Goal: Information Seeking & Learning: Learn about a topic

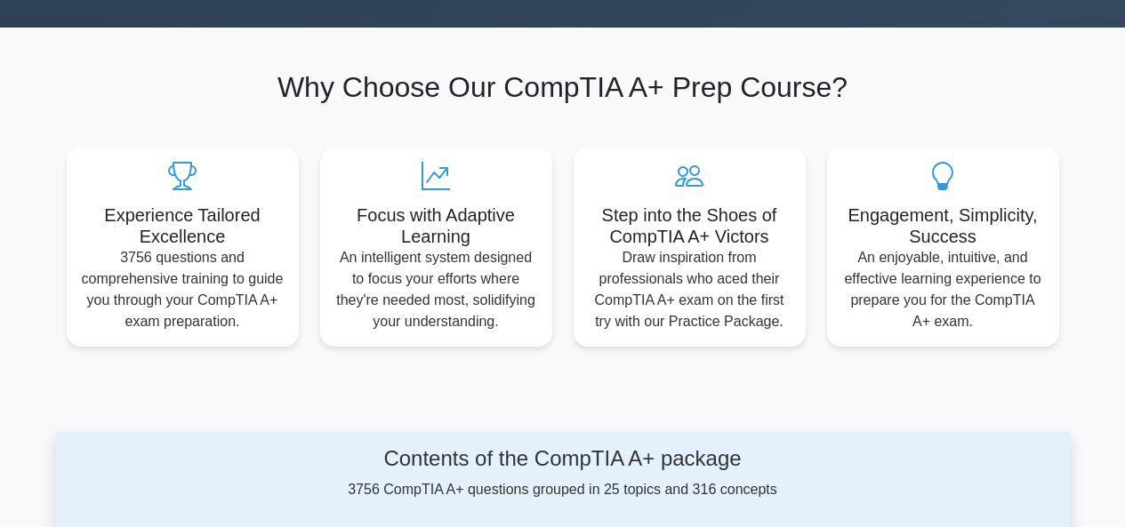
scroll to position [178, 0]
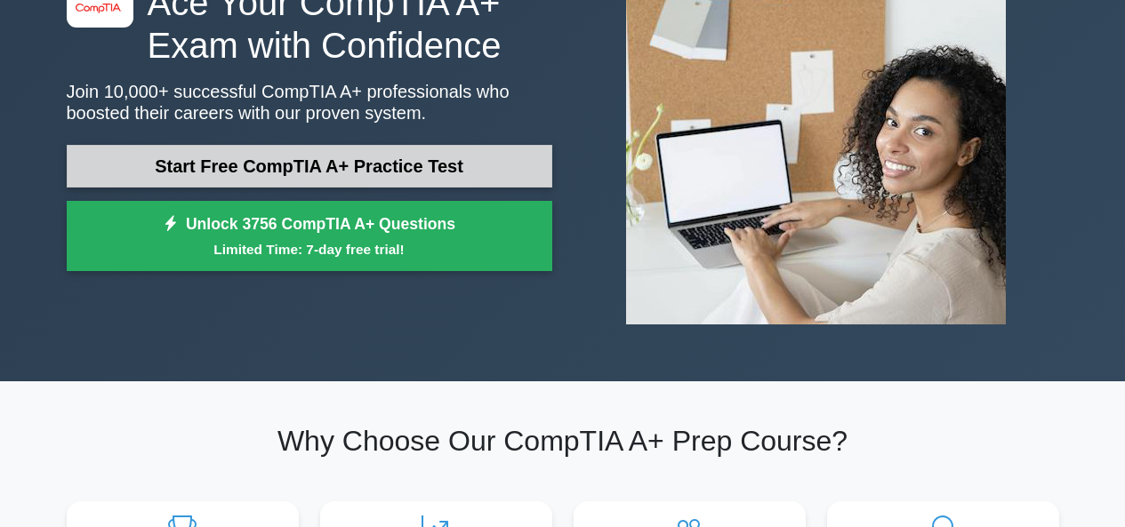
click at [278, 157] on link "Start Free CompTIA A+ Practice Test" at bounding box center [310, 166] width 486 height 43
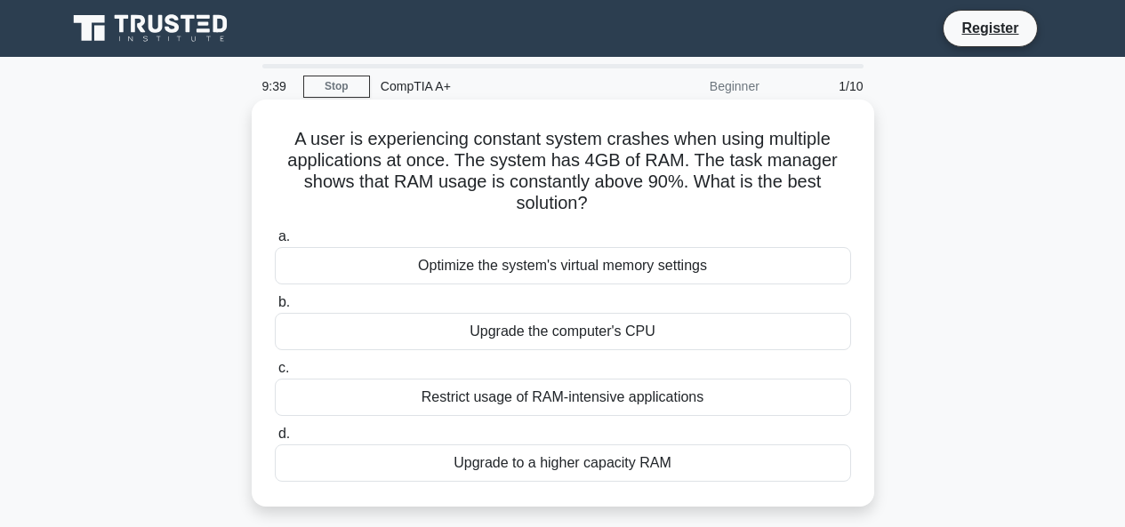
click at [547, 468] on div "Upgrade to a higher capacity RAM" at bounding box center [563, 463] width 576 height 37
click at [275, 440] on input "d. Upgrade to a higher capacity RAM" at bounding box center [275, 435] width 0 height 12
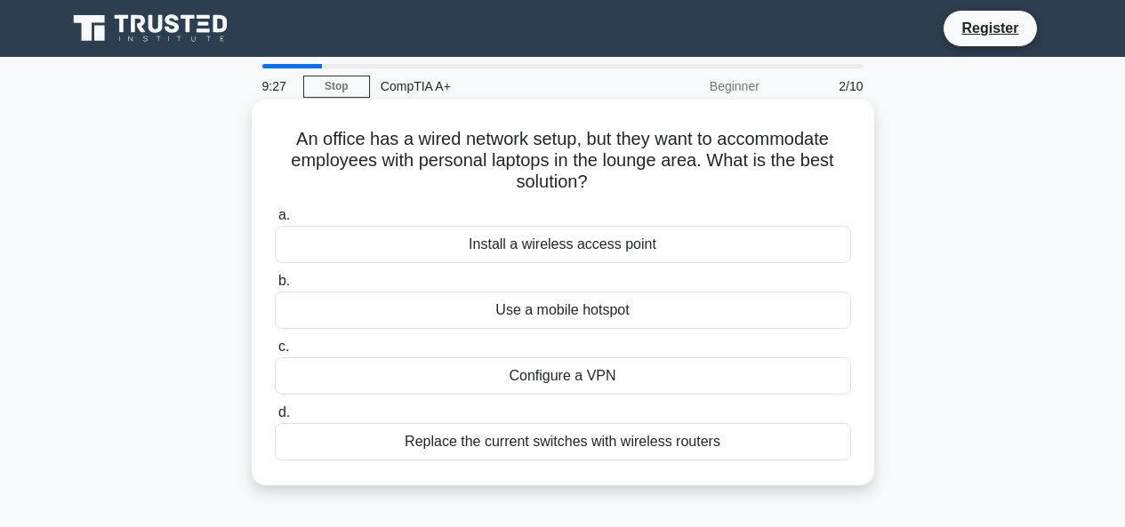
click at [577, 242] on div "Install a wireless access point" at bounding box center [563, 244] width 576 height 37
click at [275, 221] on input "a. Install a wireless access point" at bounding box center [275, 216] width 0 height 12
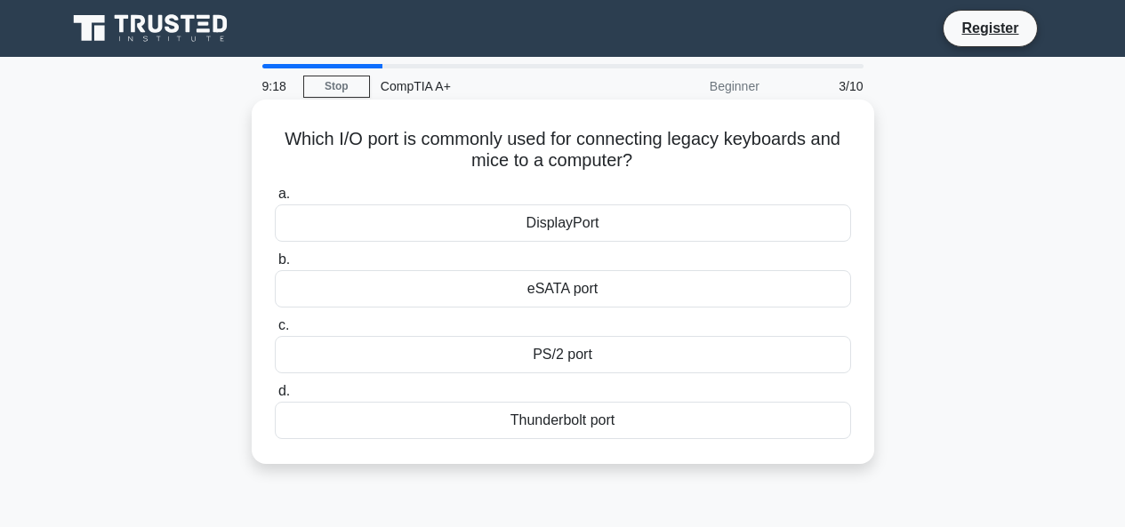
click at [558, 357] on div "PS/2 port" at bounding box center [563, 354] width 576 height 37
click at [275, 332] on input "c. PS/2 port" at bounding box center [275, 326] width 0 height 12
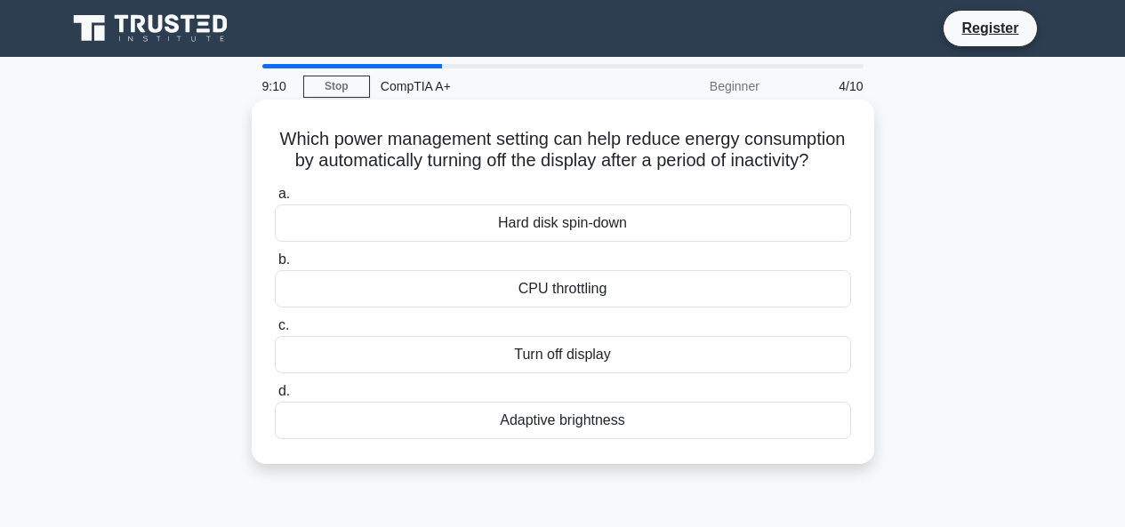
click at [544, 373] on div "Turn off display" at bounding box center [563, 354] width 576 height 37
click at [275, 332] on input "c. Turn off display" at bounding box center [275, 326] width 0 height 12
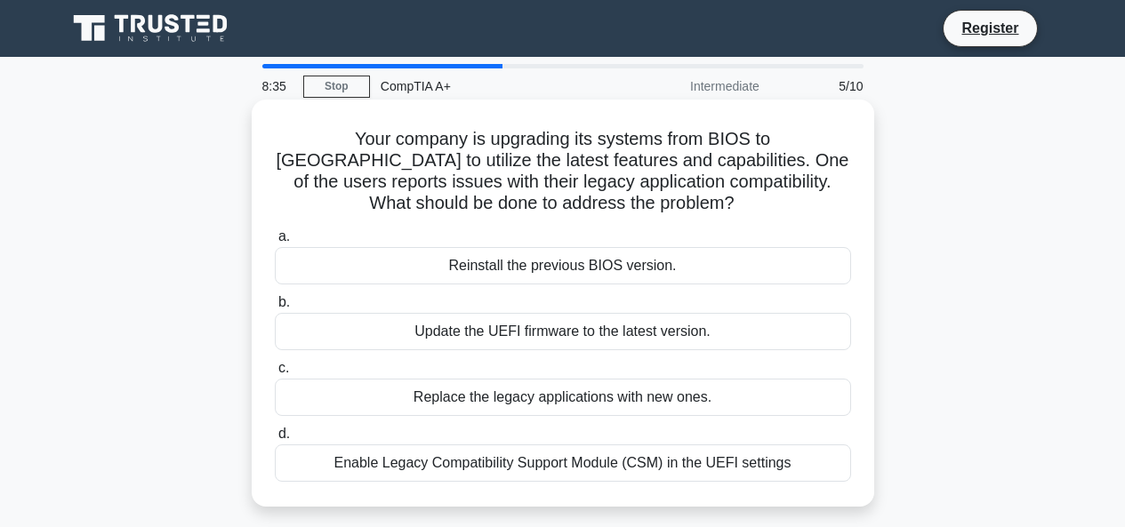
click at [587, 467] on div "Enable Legacy Compatibility Support Module (CSM) in the UEFI settings" at bounding box center [563, 463] width 576 height 37
click at [275, 440] on input "d. Enable Legacy Compatibility Support Module (CSM) in the UEFI settings" at bounding box center [275, 435] width 0 height 12
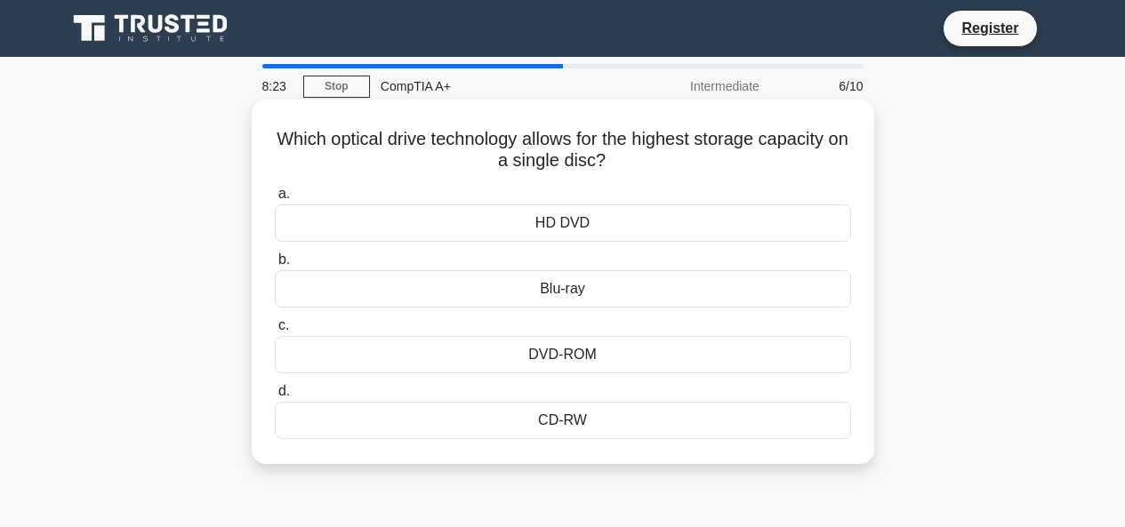
click at [542, 294] on div "Blu-ray" at bounding box center [563, 288] width 576 height 37
click at [275, 266] on input "b. Blu-ray" at bounding box center [275, 260] width 0 height 12
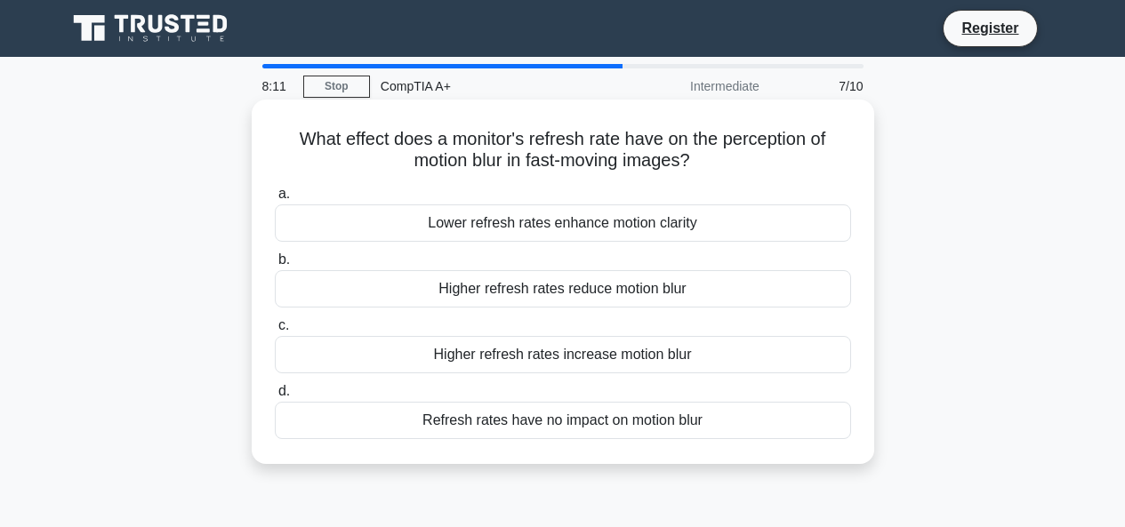
click at [527, 292] on div "Higher refresh rates reduce motion blur" at bounding box center [563, 288] width 576 height 37
click at [275, 266] on input "b. Higher refresh rates reduce motion blur" at bounding box center [275, 260] width 0 height 12
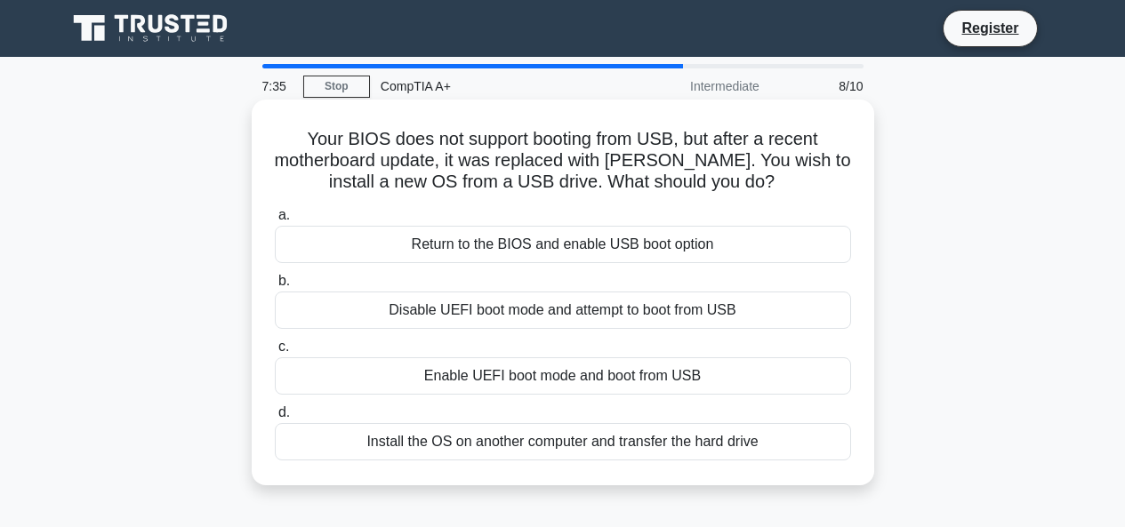
click at [487, 376] on div "Enable UEFI boot mode and boot from USB" at bounding box center [563, 375] width 576 height 37
click at [275, 353] on input "c. Enable UEFI boot mode and boot from USB" at bounding box center [275, 347] width 0 height 12
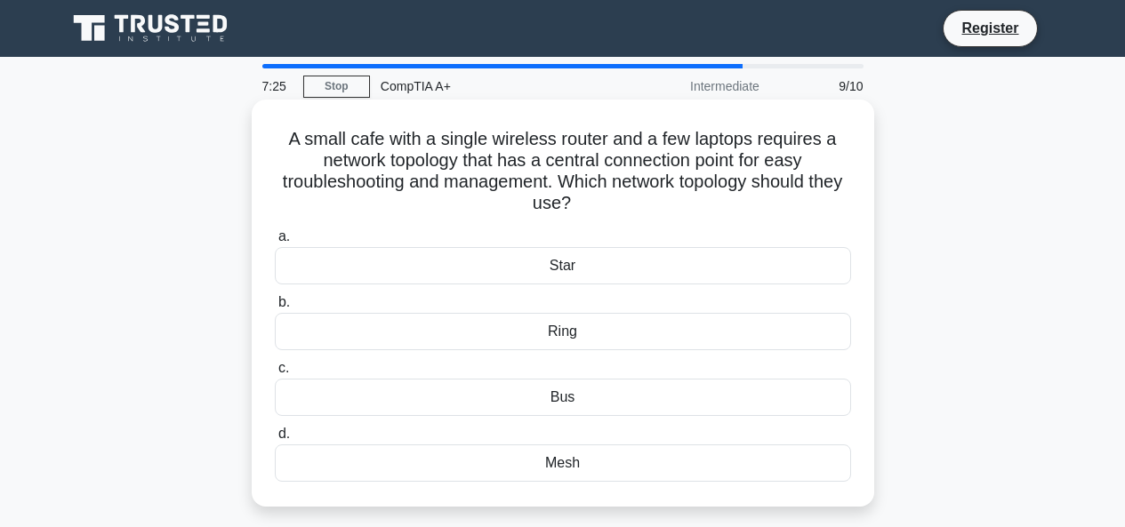
click at [553, 267] on div "Star" at bounding box center [563, 265] width 576 height 37
click at [275, 243] on input "a. Star" at bounding box center [275, 237] width 0 height 12
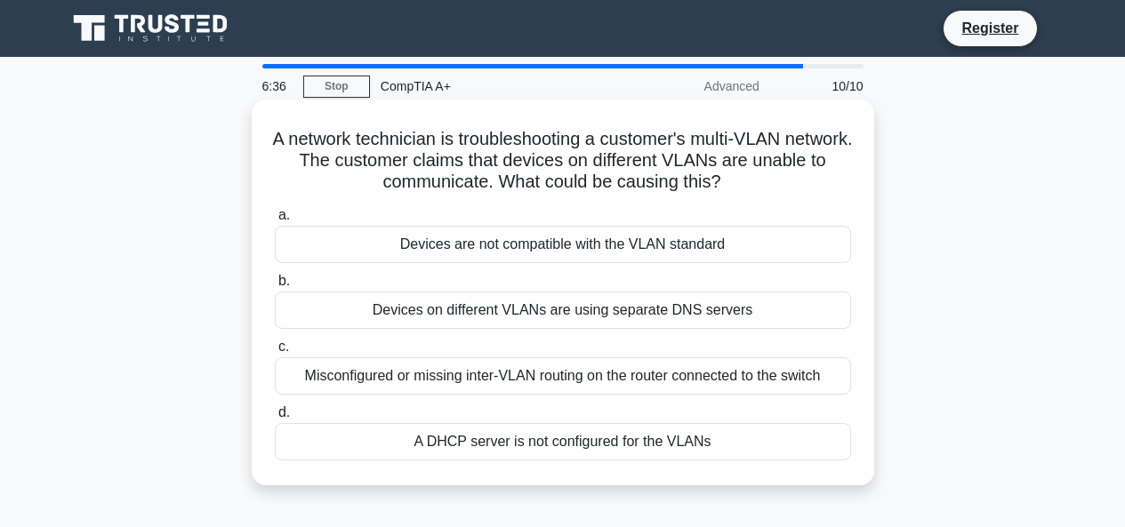
click at [518, 393] on div "Misconfigured or missing inter-VLAN routing on the router connected to the swit…" at bounding box center [563, 375] width 576 height 37
click at [275, 353] on input "c. Misconfigured or missing inter-VLAN routing on the router connected to the s…" at bounding box center [275, 347] width 0 height 12
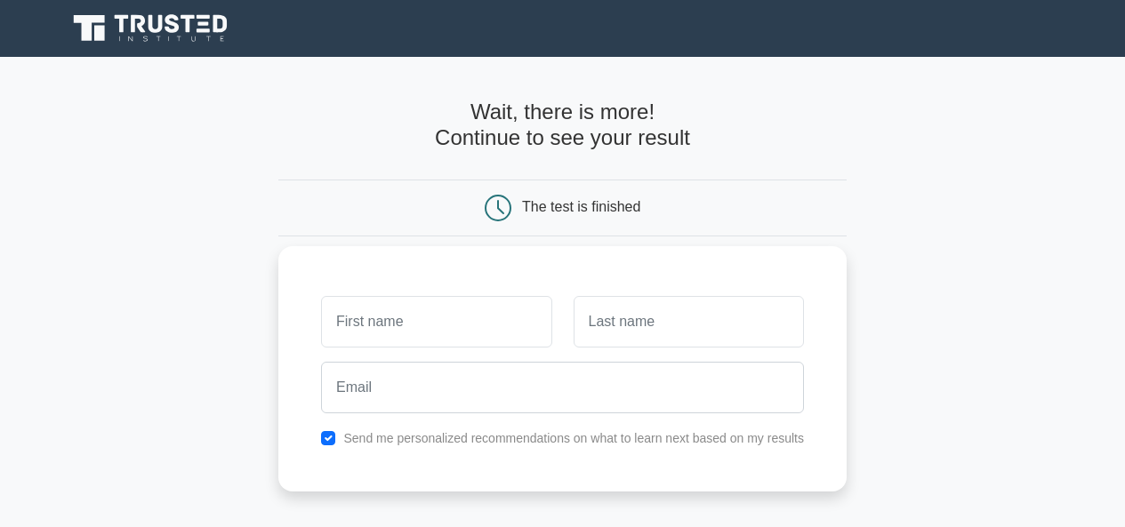
click at [340, 436] on div "Send me personalized recommendations on what to learn next based on my results" at bounding box center [562, 438] width 504 height 21
click at [327, 437] on input "checkbox" at bounding box center [328, 438] width 14 height 14
checkbox input "false"
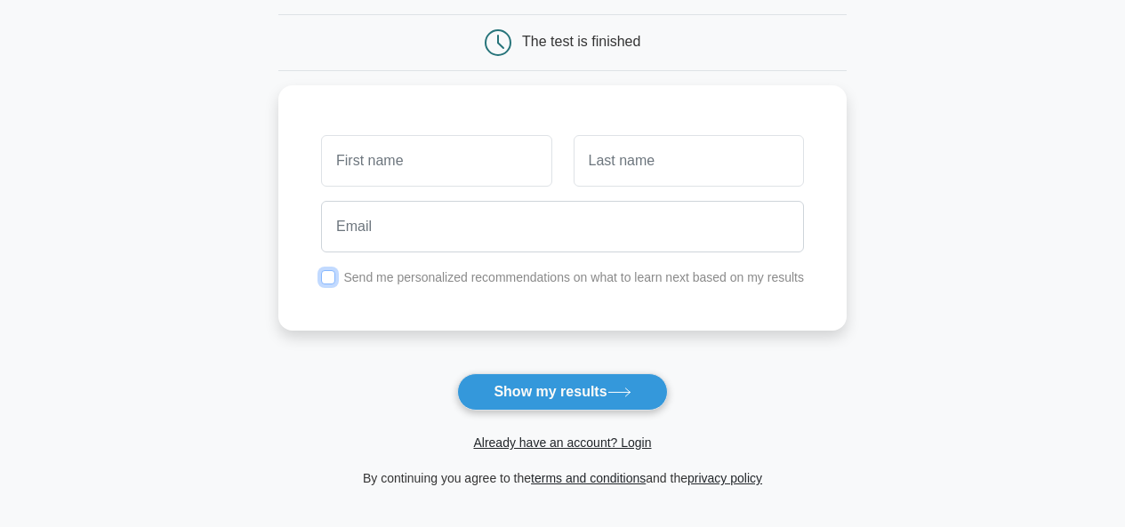
scroll to position [178, 0]
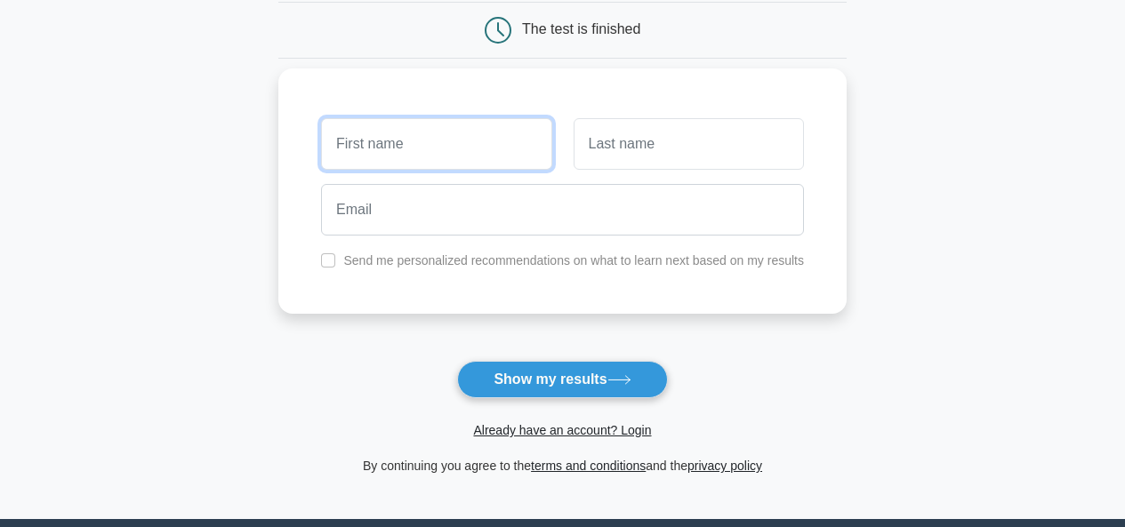
click at [400, 143] on input "text" at bounding box center [436, 144] width 230 height 52
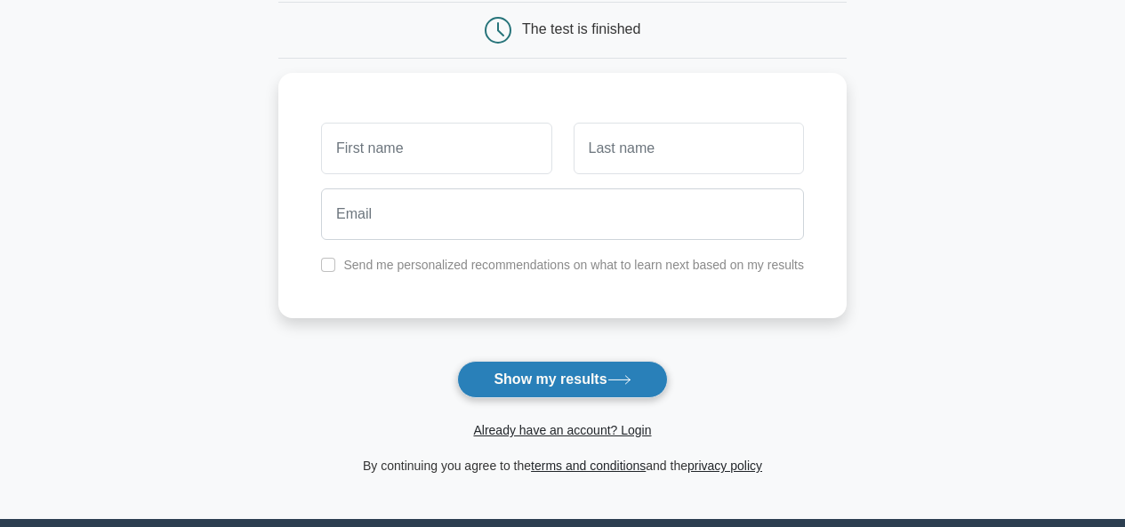
click at [558, 385] on button "Show my results" at bounding box center [562, 379] width 210 height 37
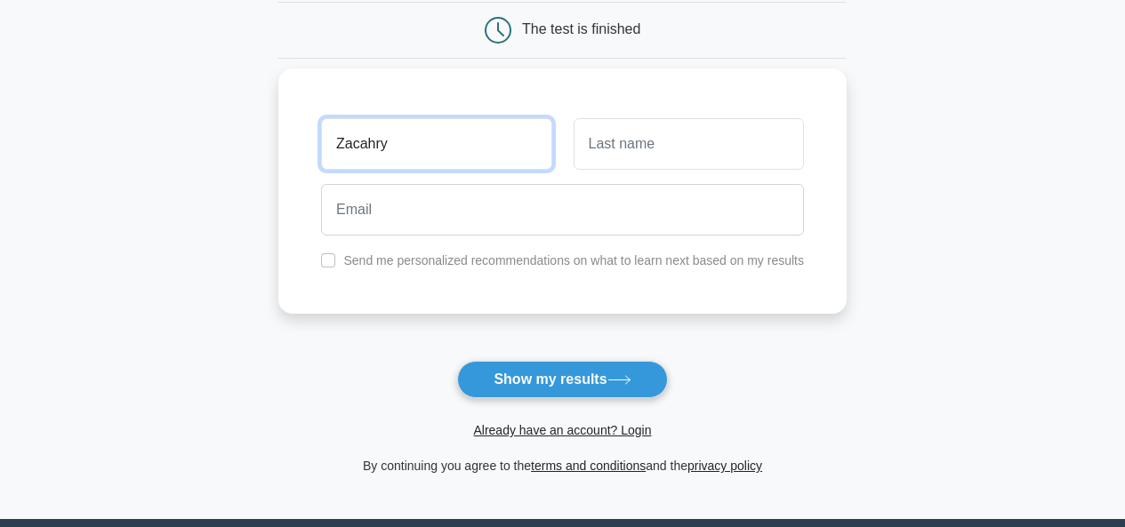
type input "Zacahry"
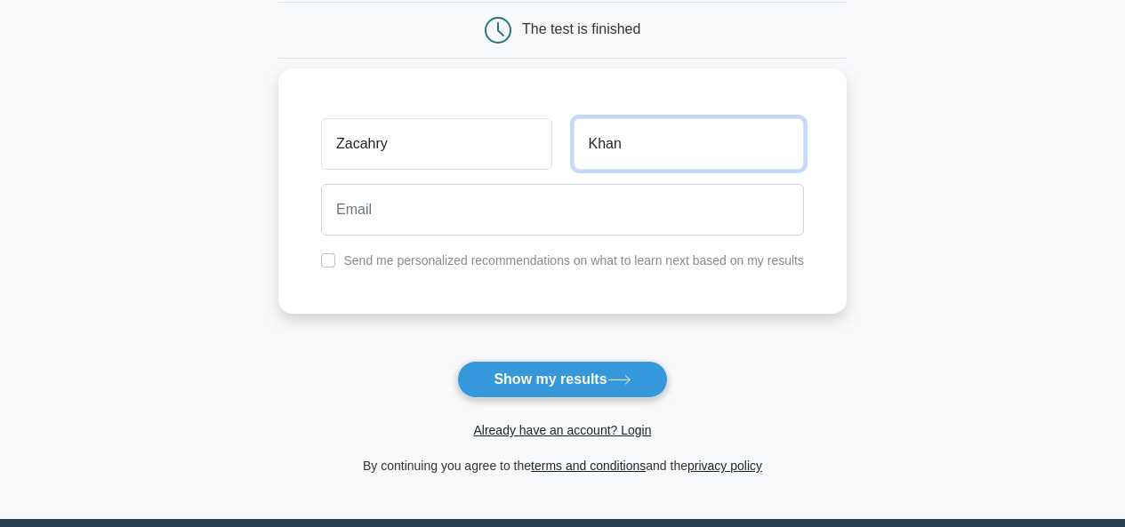
type input "Khan"
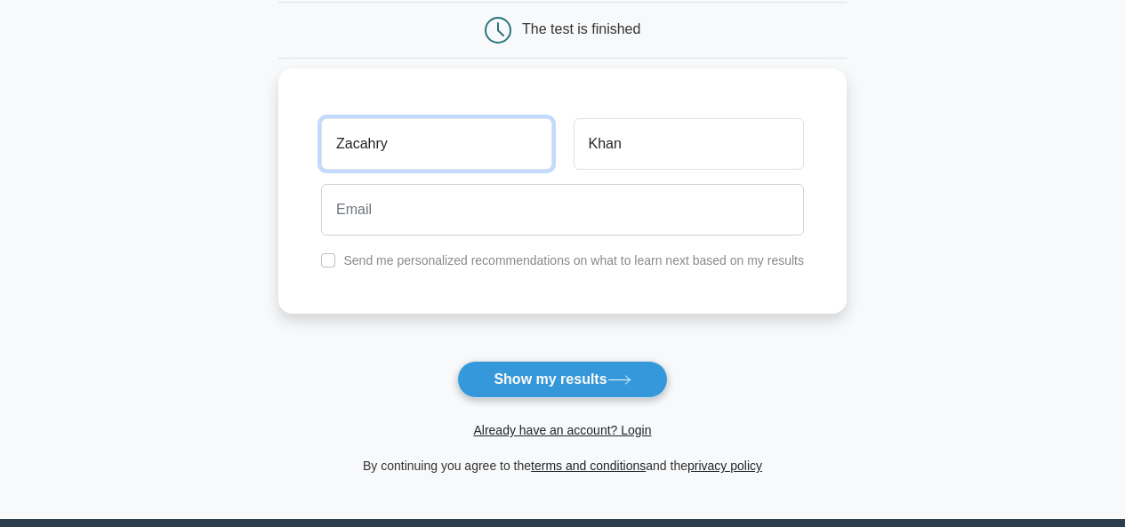
click at [431, 156] on input "Zacahry" at bounding box center [436, 144] width 230 height 52
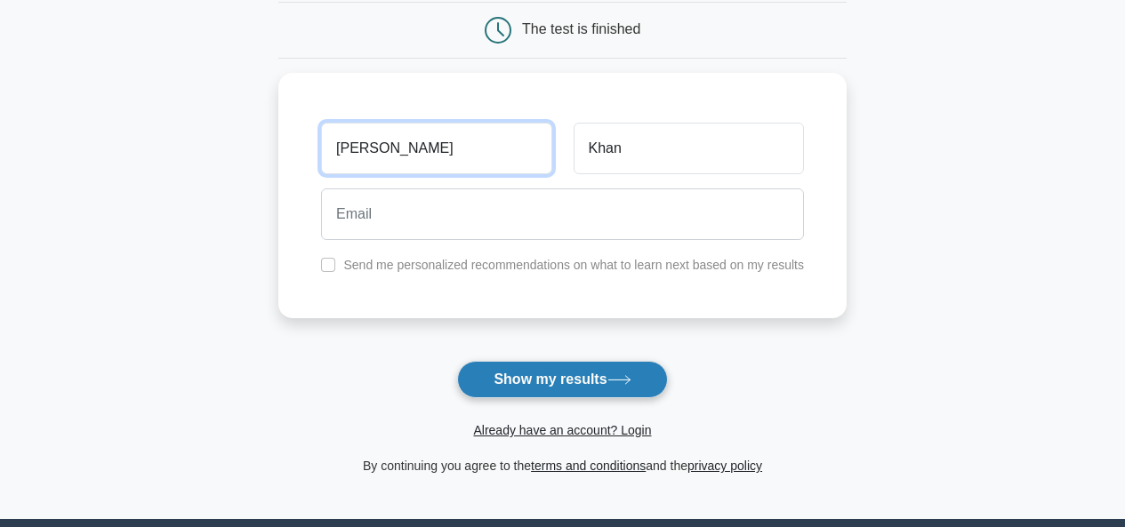
type input "Zachary"
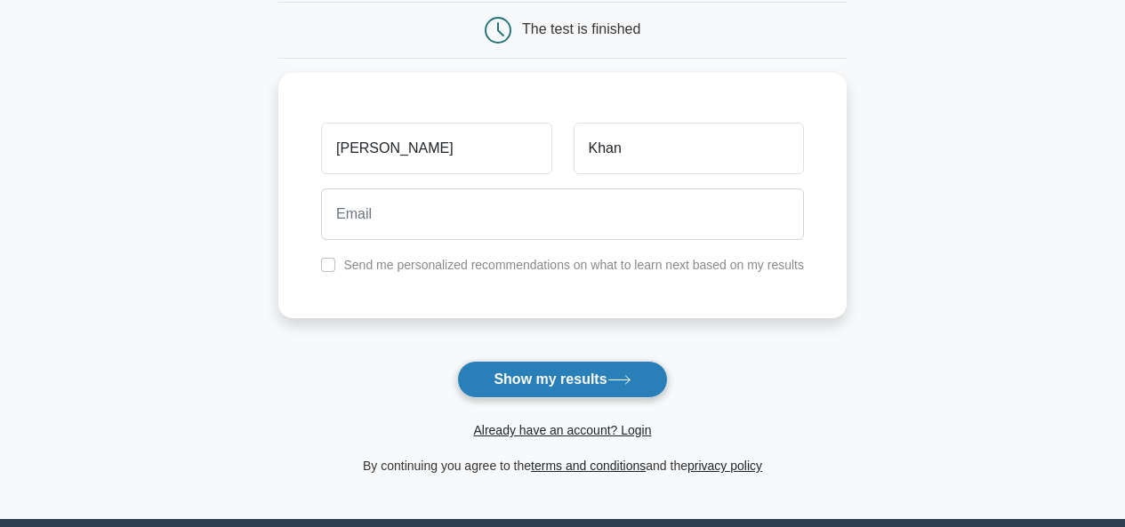
click at [540, 368] on button "Show my results" at bounding box center [562, 379] width 210 height 37
click at [439, 331] on form "Wait, there is more! Continue to see your result The test is finished Zachary K…" at bounding box center [562, 199] width 568 height 555
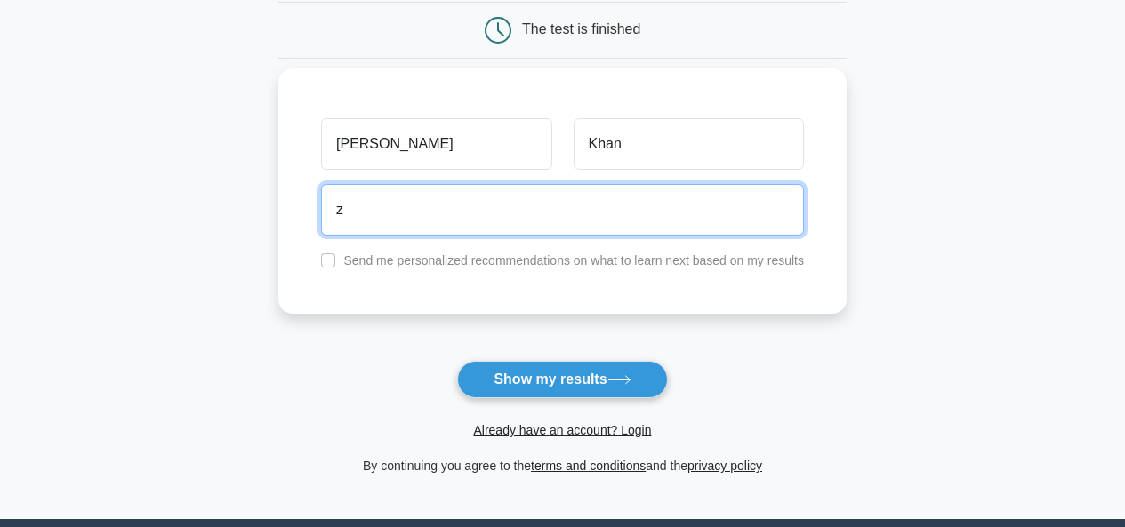
click at [395, 217] on input "z" at bounding box center [562, 210] width 483 height 52
type input "zachary.zk216@gmail.com"
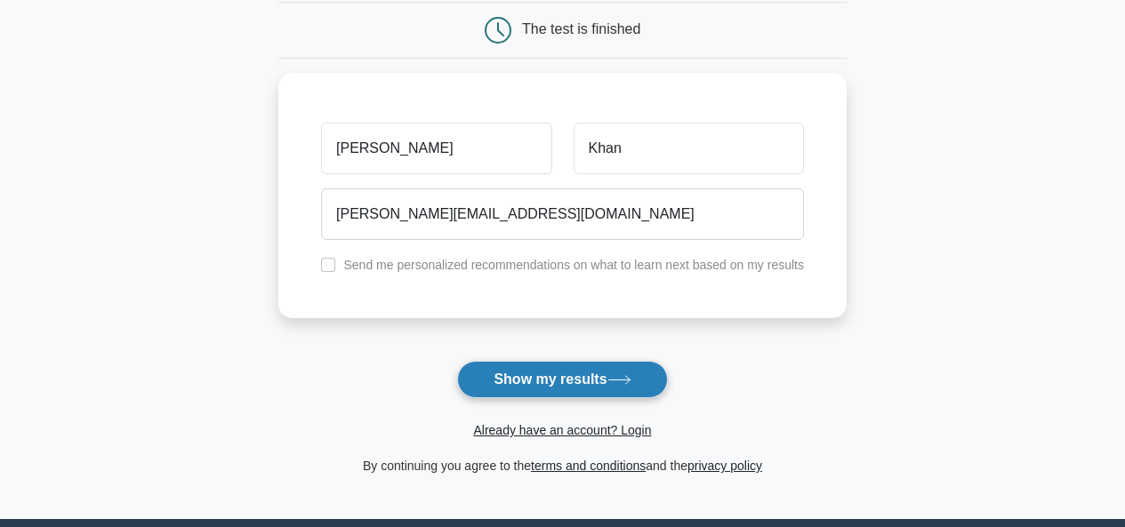
click at [573, 385] on button "Show my results" at bounding box center [562, 379] width 210 height 37
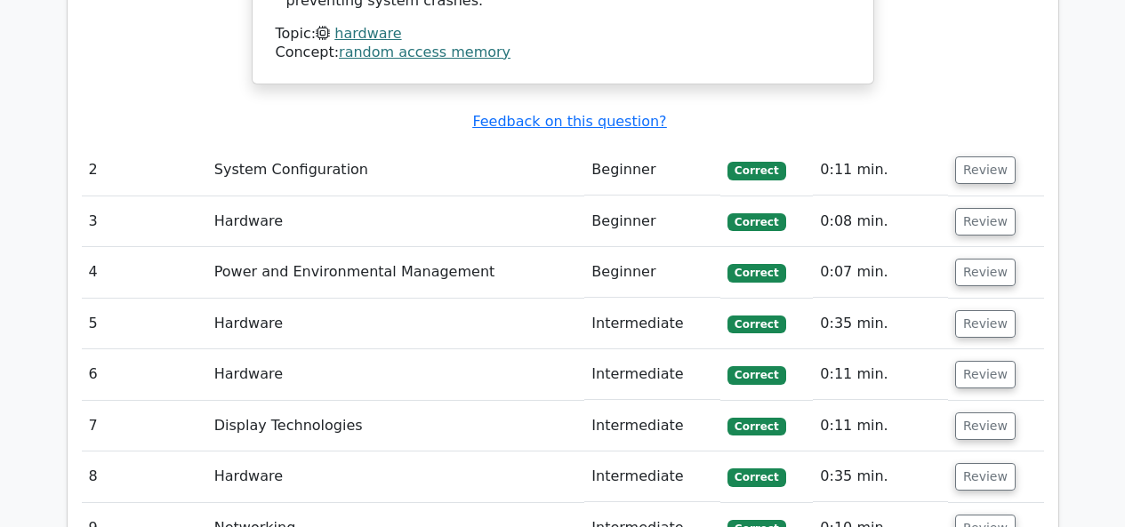
scroll to position [1956, 0]
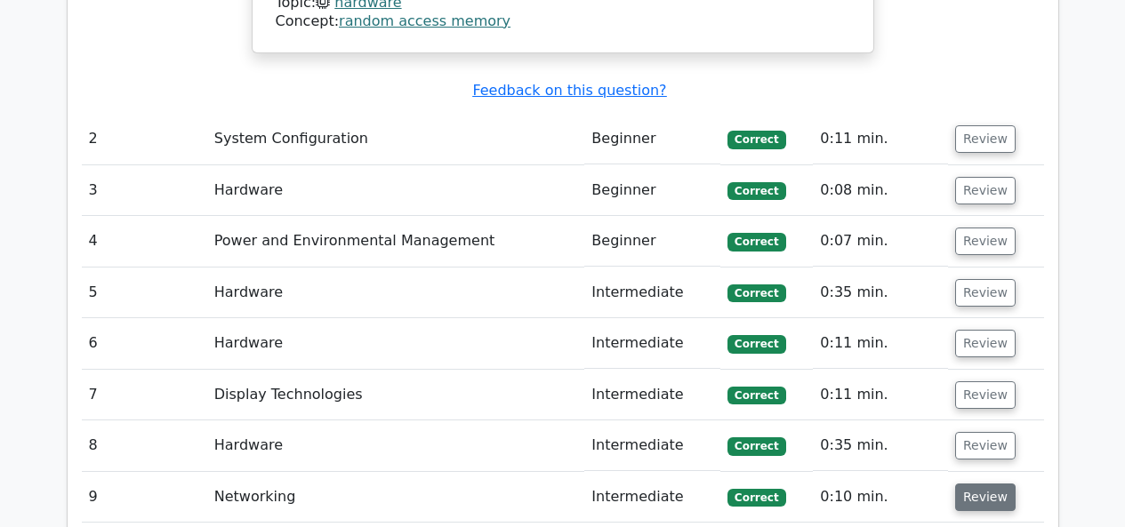
click at [986, 484] on button "Review" at bounding box center [985, 498] width 60 height 28
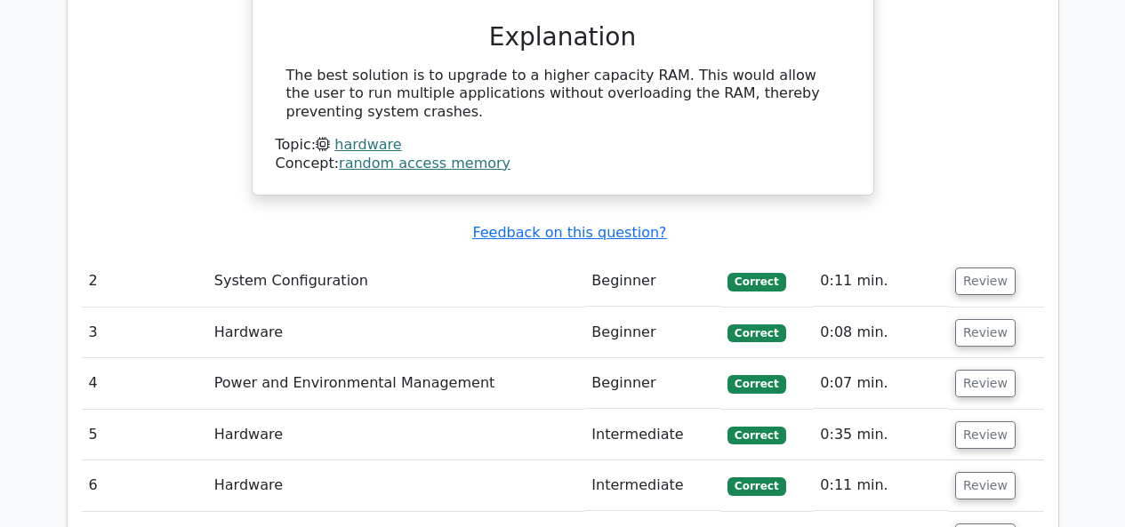
scroll to position [1778, 0]
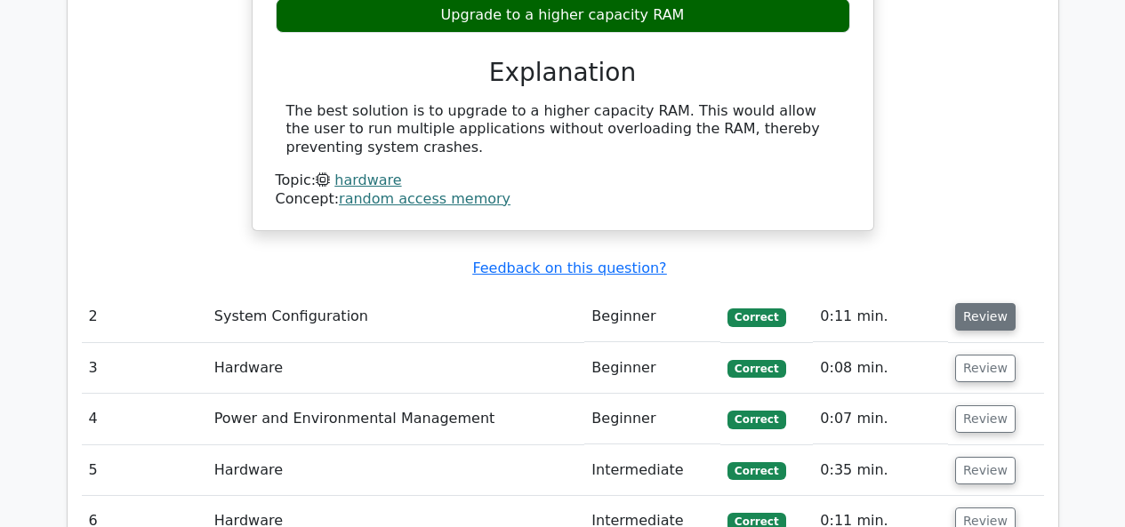
click at [971, 303] on button "Review" at bounding box center [985, 317] width 60 height 28
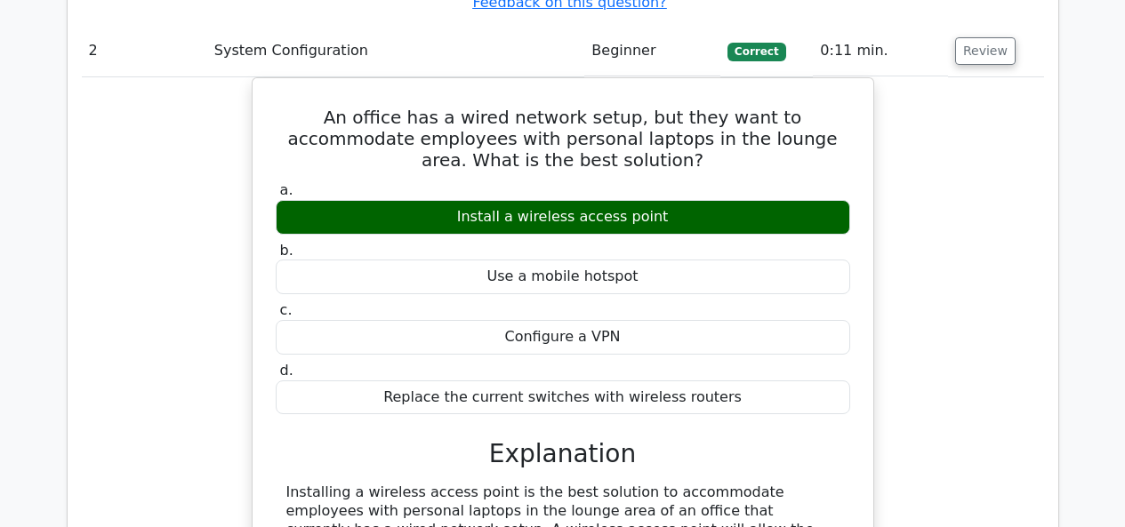
scroll to position [2045, 0]
